Goal: Find specific page/section

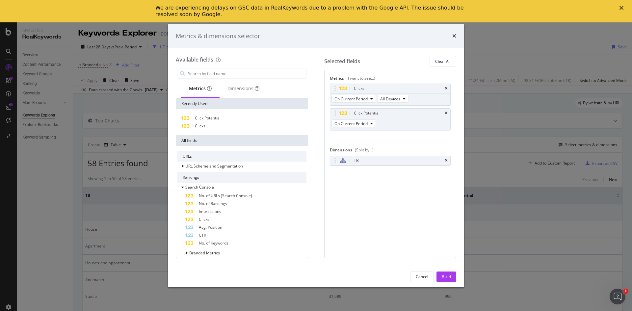
drag, startPoint x: 446, startPoint y: 161, endPoint x: 402, endPoint y: 148, distance: 46.2
click at [446, 161] on icon "times" at bounding box center [445, 161] width 3 height 4
click at [218, 75] on input "modal" at bounding box center [246, 73] width 119 height 10
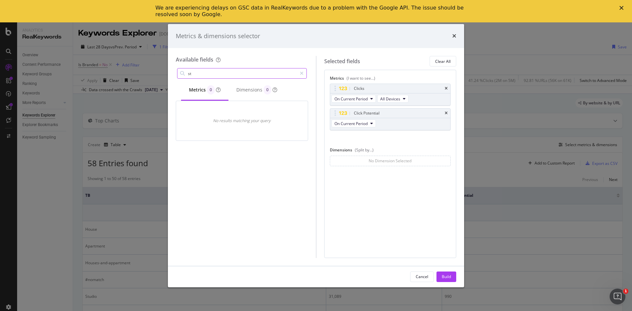
type input "s"
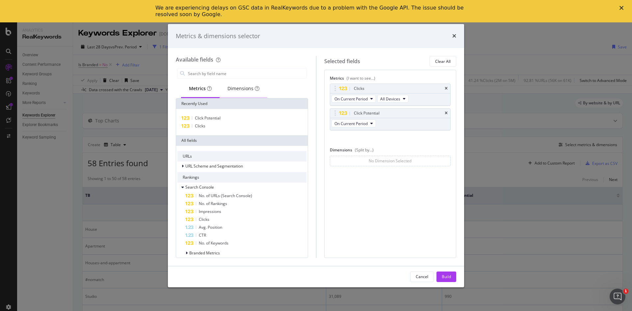
click at [240, 89] on div "Dimensions" at bounding box center [243, 88] width 32 height 7
